Goal: Task Accomplishment & Management: Manage account settings

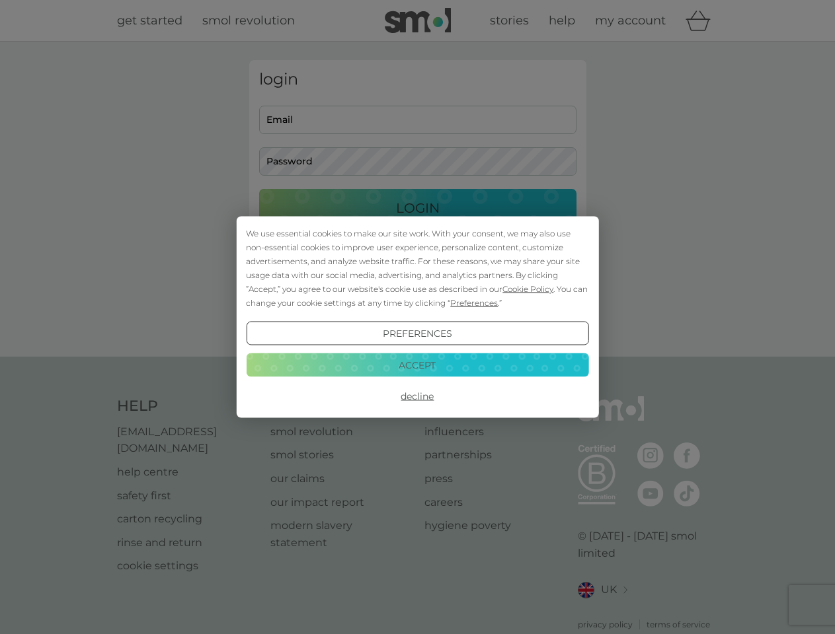
click at [528, 289] on span "Cookie Policy" at bounding box center [527, 289] width 51 height 10
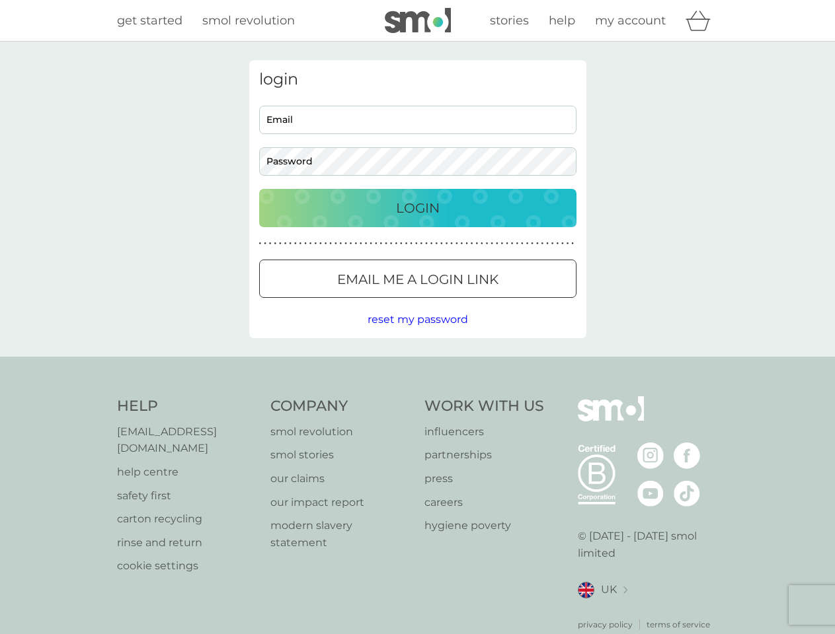
click at [473, 303] on div "login Email Password Login ● ● ● ● ● ● ● ● ● ● ● ● ● ● ● ● ● ● ● ● ● ● ● ● ● ● …" at bounding box center [417, 199] width 337 height 278
click at [417, 334] on div "login Email Password Login ● ● ● ● ● ● ● ● ● ● ● ● ● ● ● ● ● ● ● ● ● ● ● ● ● ● …" at bounding box center [417, 199] width 337 height 278
click at [417, 397] on div "Help [EMAIL_ADDRESS][DOMAIN_NAME] help centre safety first carton recycling rin…" at bounding box center [417, 514] width 601 height 235
click at [417, 365] on div "Help [EMAIL_ADDRESS][DOMAIN_NAME] help centre safety first carton recycling rin…" at bounding box center [417, 514] width 835 height 314
